Goal: Obtain resource: Download file/media

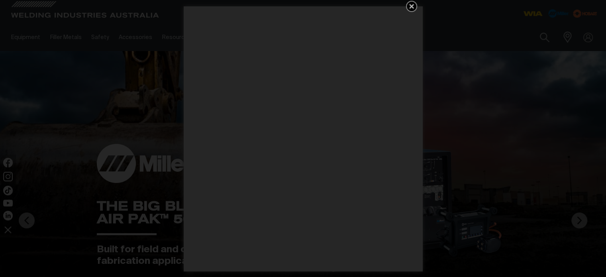
click at [411, 6] on icon "Get 5 WIA Welding Guides Free!" at bounding box center [411, 6] width 5 height 5
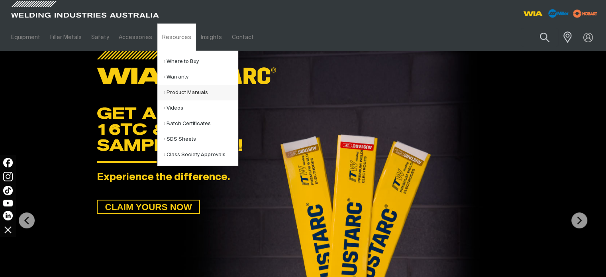
click at [176, 95] on link "Product Manuals" at bounding box center [201, 93] width 74 height 16
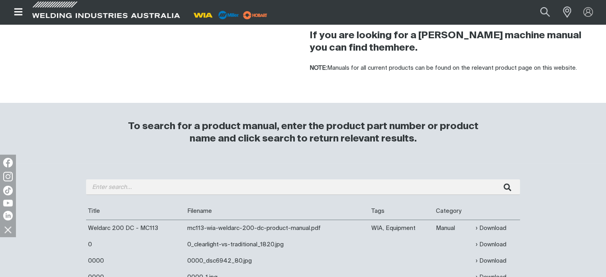
scroll to position [120, 0]
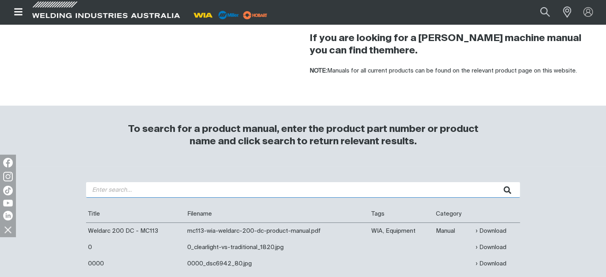
click at [149, 190] on input "search" at bounding box center [303, 190] width 434 height 16
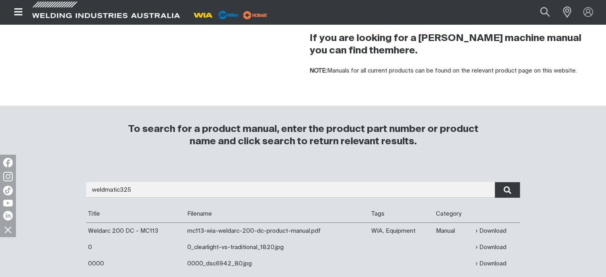
click at [508, 191] on icon "submit" at bounding box center [508, 190] width 8 height 8
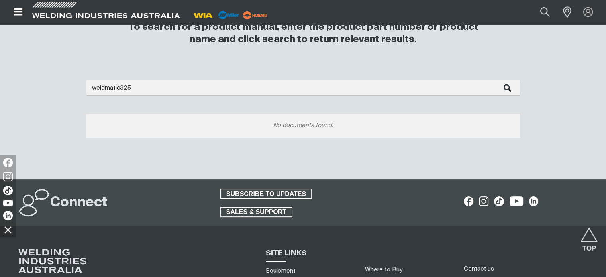
scroll to position [167, 0]
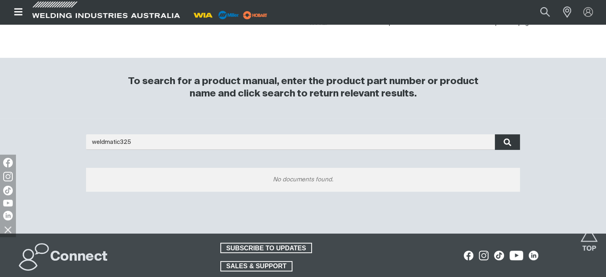
click at [503, 146] on button "submit" at bounding box center [507, 142] width 25 height 16
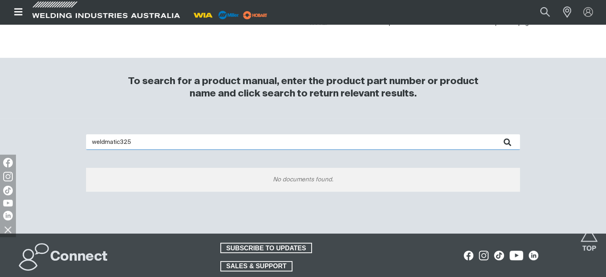
click at [128, 141] on input "weldmatic325" at bounding box center [303, 142] width 434 height 16
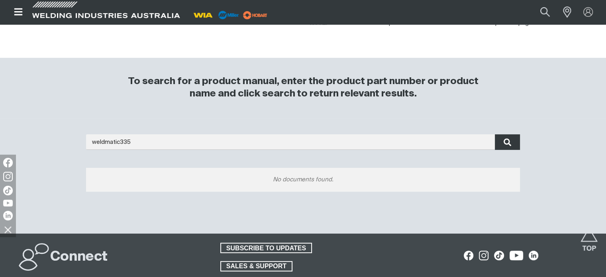
click at [497, 142] on button "submit" at bounding box center [507, 142] width 25 height 16
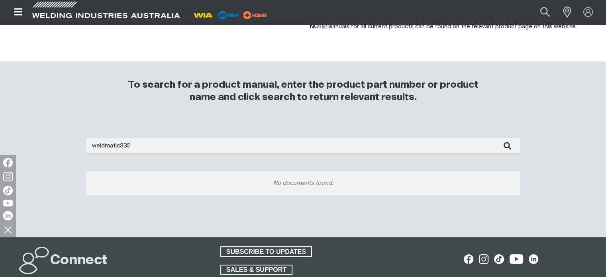
scroll to position [199, 0]
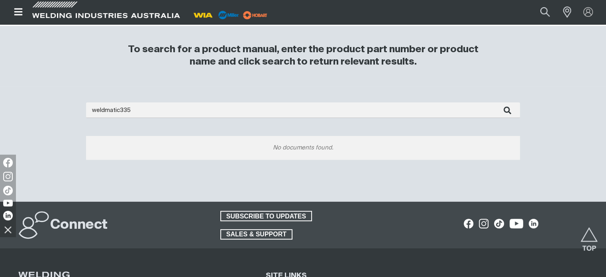
click at [306, 149] on div "No documents found." at bounding box center [303, 148] width 434 height 24
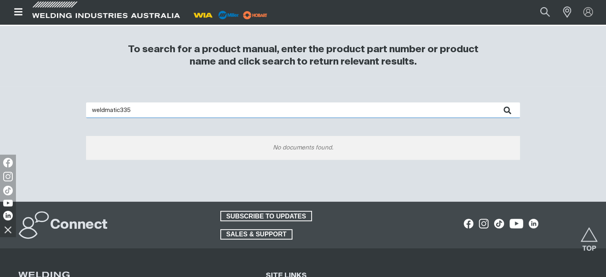
click at [126, 110] on input "weldmatic335" at bounding box center [303, 110] width 434 height 16
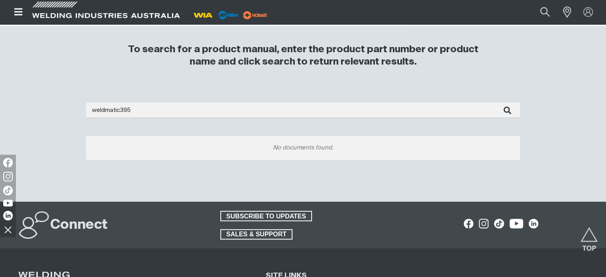
click at [507, 113] on icon "submit" at bounding box center [508, 110] width 8 height 10
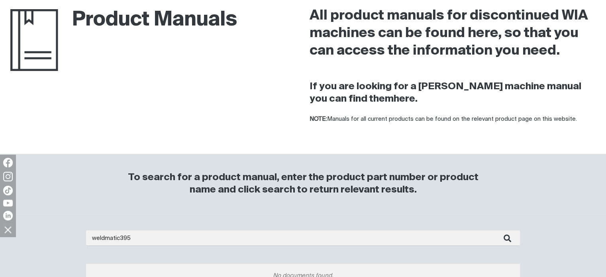
scroll to position [120, 0]
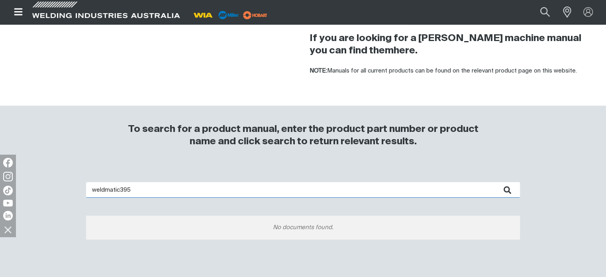
click at [120, 190] on input "weldmatic395" at bounding box center [303, 190] width 434 height 16
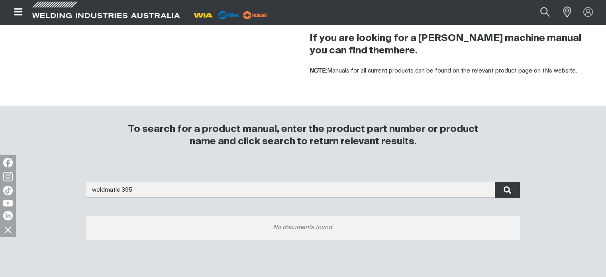
click at [504, 192] on icon "submit" at bounding box center [508, 190] width 8 height 8
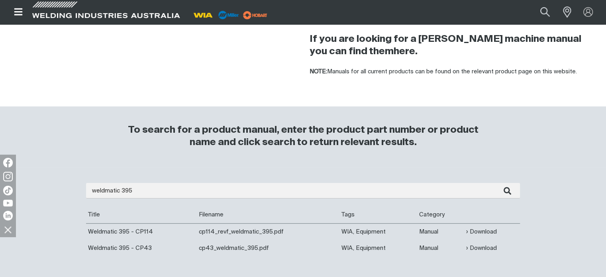
scroll to position [120, 0]
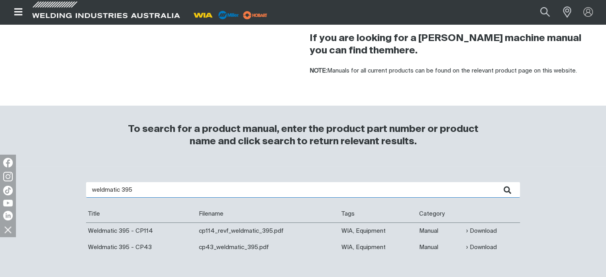
click at [126, 190] on input "weldmatic 395" at bounding box center [303, 190] width 434 height 16
type input "weldmatic 325"
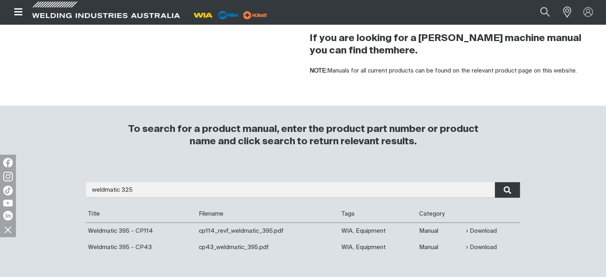
click at [507, 192] on icon "submit" at bounding box center [508, 190] width 8 height 10
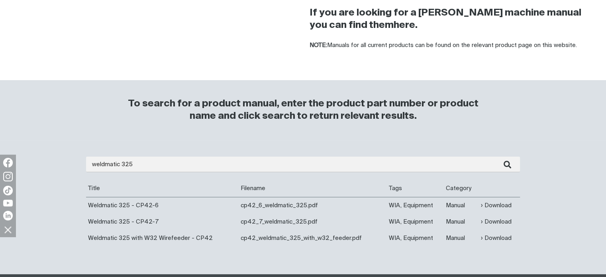
scroll to position [159, 0]
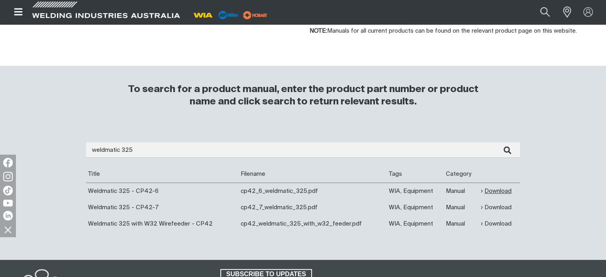
click at [499, 194] on link "Download" at bounding box center [496, 190] width 31 height 9
